Goal: Information Seeking & Learning: Learn about a topic

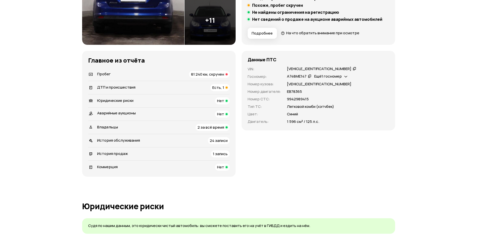
click at [219, 88] on span "Есть, 1" at bounding box center [218, 87] width 12 height 5
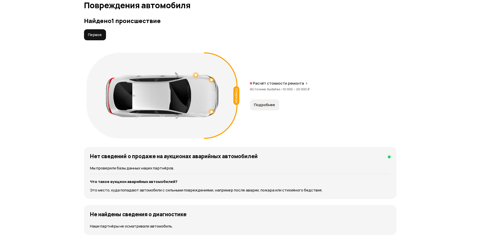
scroll to position [519, 0]
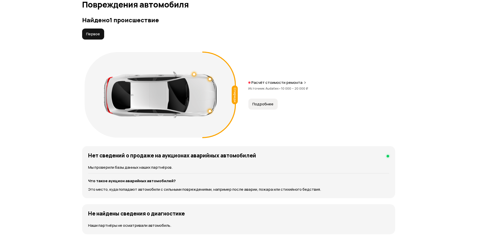
click at [262, 108] on button "Подробнее" at bounding box center [262, 104] width 29 height 11
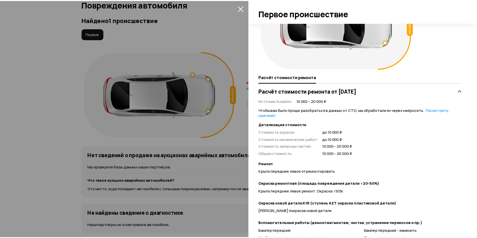
scroll to position [76, 0]
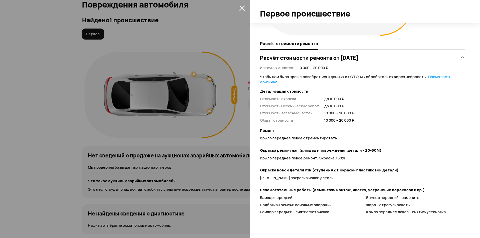
click at [193, 122] on div at bounding box center [240, 119] width 480 height 238
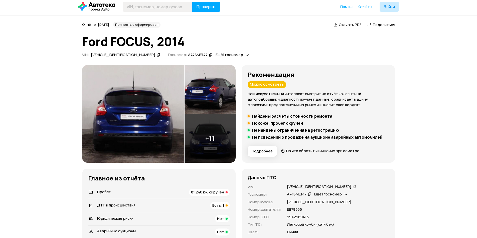
scroll to position [0, 0]
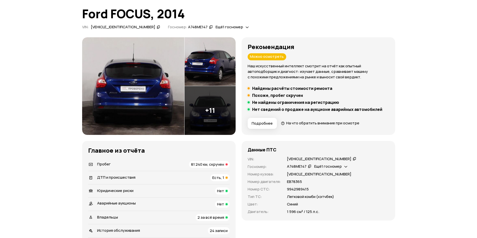
click at [213, 166] on span "81 240 км, скручен" at bounding box center [207, 164] width 33 height 5
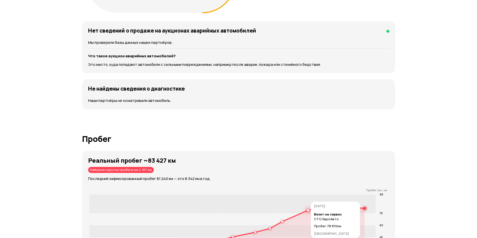
scroll to position [778, 0]
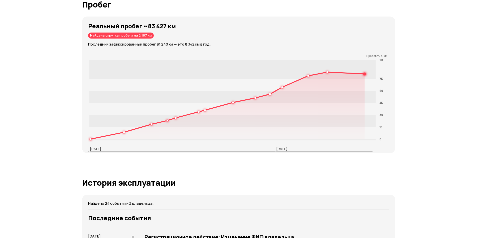
drag, startPoint x: 439, startPoint y: 69, endPoint x: 432, endPoint y: 54, distance: 16.7
